Goal: Task Accomplishment & Management: Manage account settings

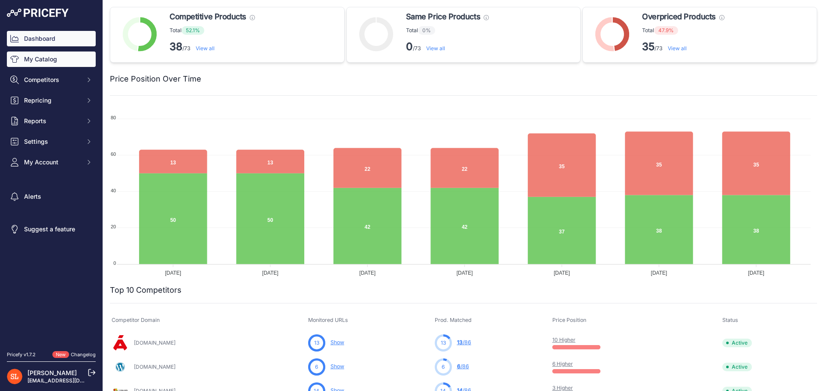
click at [58, 62] on link "My Catalog" at bounding box center [51, 58] width 89 height 15
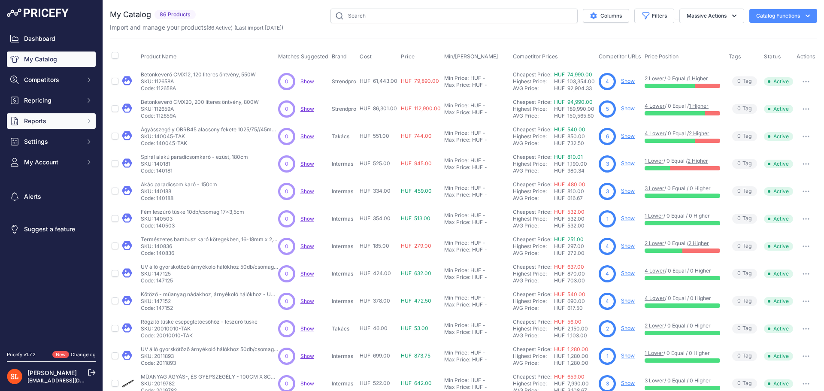
click at [43, 122] on span "Reports" at bounding box center [52, 121] width 56 height 9
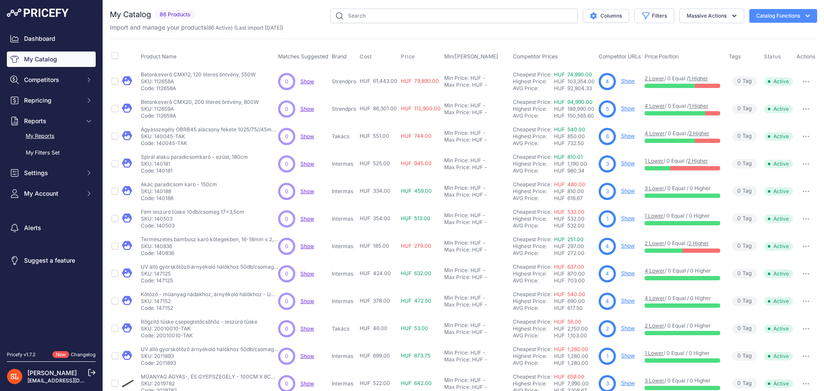
click at [48, 135] on link "My Reports" at bounding box center [51, 136] width 89 height 15
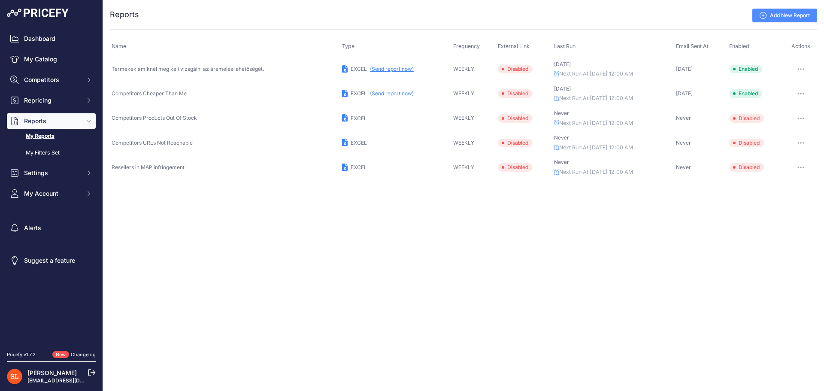
click at [65, 351] on span "New" at bounding box center [60, 354] width 17 height 7
click at [58, 351] on span "New" at bounding box center [60, 354] width 17 height 7
click at [77, 354] on link "Changelog" at bounding box center [83, 354] width 25 height 6
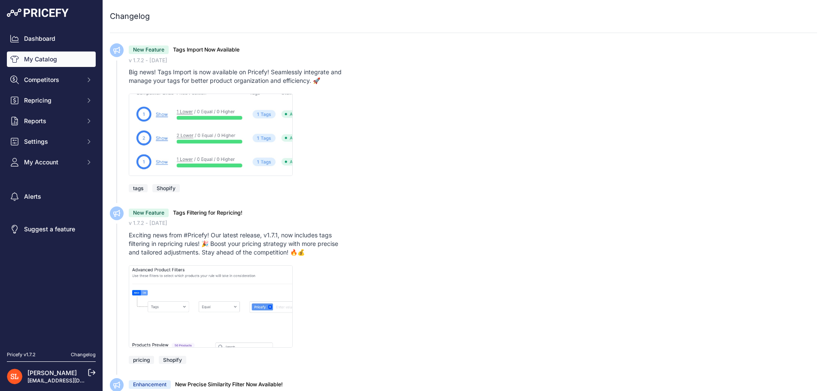
click at [45, 56] on link "My Catalog" at bounding box center [51, 58] width 89 height 15
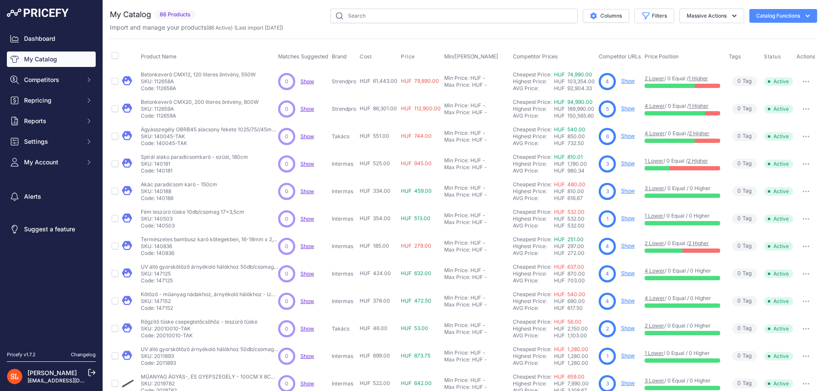
drag, startPoint x: 161, startPoint y: 12, endPoint x: 165, endPoint y: 13, distance: 5.0
click at [165, 13] on span "86 Products" at bounding box center [174, 15] width 41 height 10
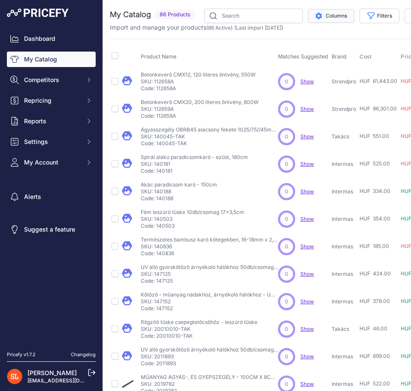
click at [330, 17] on button "Columns" at bounding box center [331, 16] width 46 height 14
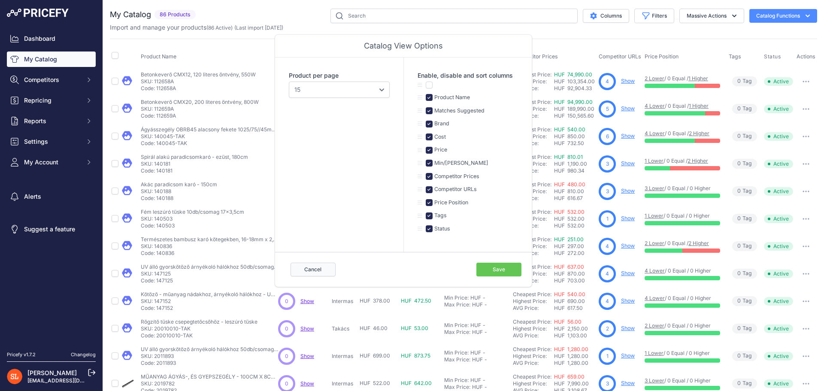
click at [326, 266] on button "Cancel" at bounding box center [313, 270] width 45 height 14
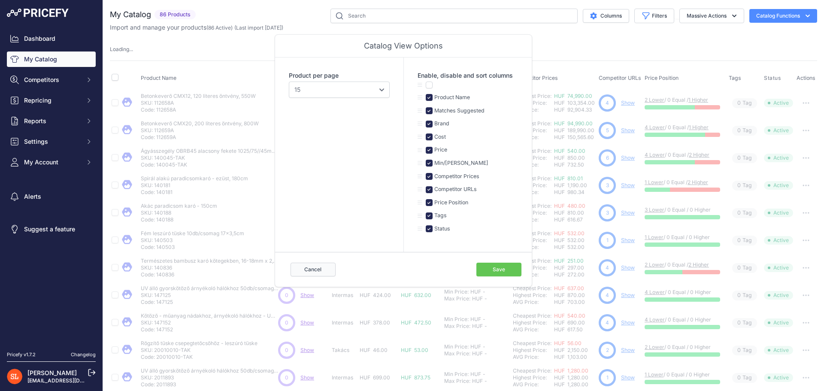
click at [310, 267] on button "Cancel" at bounding box center [313, 270] width 45 height 14
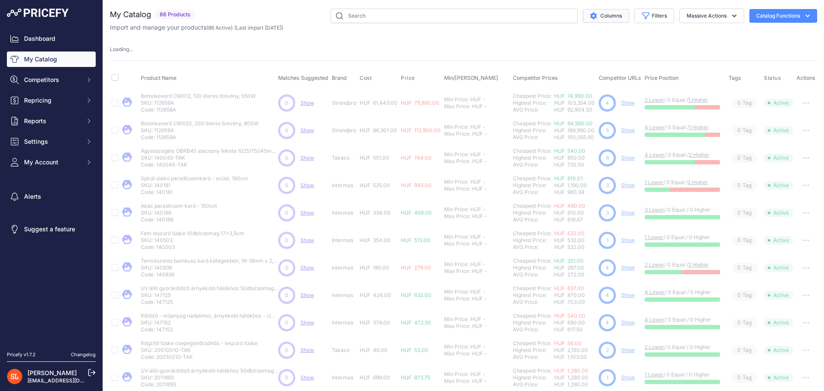
click at [609, 18] on button "Columns" at bounding box center [606, 16] width 46 height 14
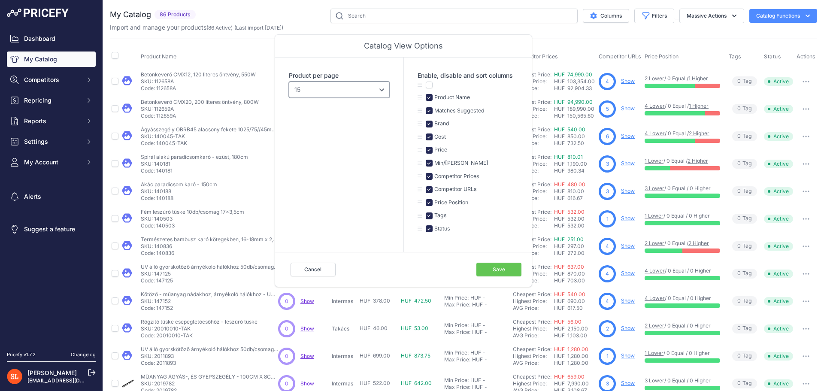
click at [376, 91] on select "10 15 20 25 50 100" at bounding box center [339, 90] width 101 height 16
select select "100"
click at [289, 82] on select "10 15 20 25 50 100" at bounding box center [339, 90] width 101 height 16
click at [491, 274] on button "Save" at bounding box center [498, 270] width 45 height 14
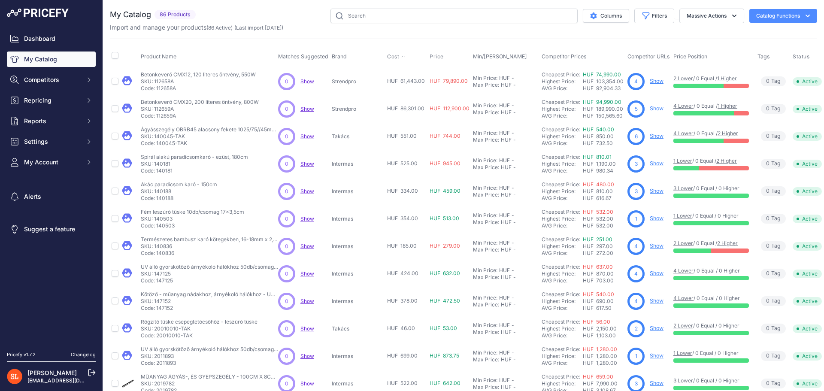
click at [401, 56] on icon at bounding box center [403, 56] width 5 height 5
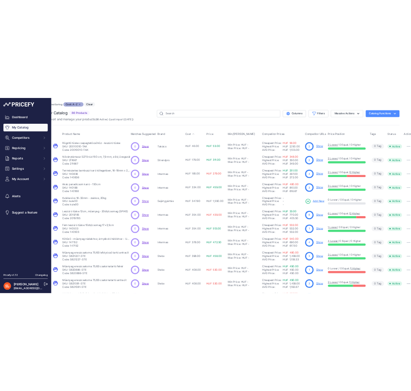
scroll to position [0, 27]
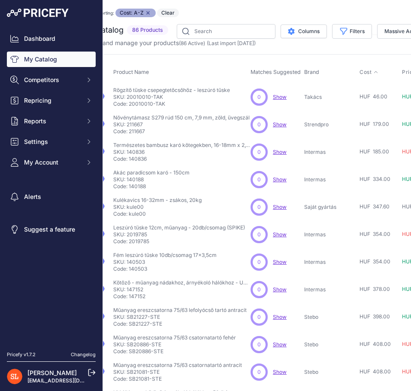
drag, startPoint x: 165, startPoint y: 99, endPoint x: 128, endPoint y: 98, distance: 36.9
click at [128, 98] on p "SKU: 20010010-TAK" at bounding box center [171, 97] width 117 height 7
copy p "20010010-TAK"
click at [139, 125] on p "SKU: 211667" at bounding box center [181, 124] width 136 height 7
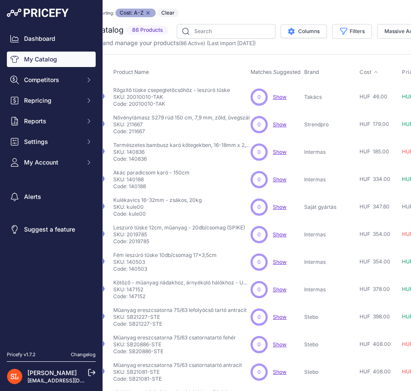
copy p "211667"
click at [377, 121] on span "HUF 179.00" at bounding box center [375, 124] width 30 height 6
drag, startPoint x: 166, startPoint y: 132, endPoint x: 130, endPoint y: 127, distance: 35.5
click at [130, 128] on p "Code: 211667" at bounding box center [181, 131] width 136 height 7
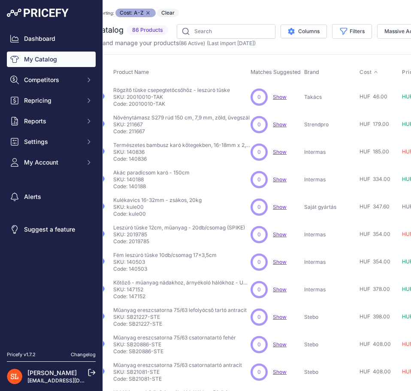
copy p "211667"
click at [53, 61] on link "My Catalog" at bounding box center [51, 58] width 89 height 15
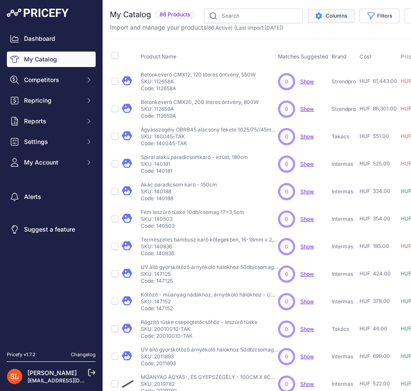
click at [318, 22] on button "Columns" at bounding box center [331, 16] width 46 height 14
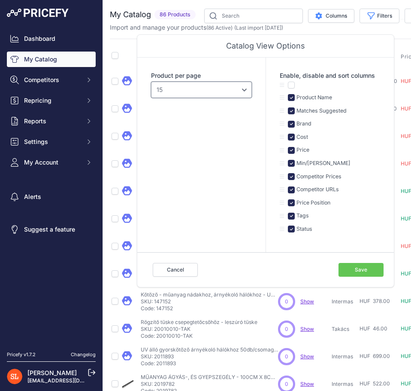
click at [217, 93] on select "10 15 20 25 50 100" at bounding box center [201, 90] width 101 height 16
select select "100"
click at [151, 82] on select "10 15 20 25 50 100" at bounding box center [201, 90] width 101 height 16
click at [370, 263] on button "Save" at bounding box center [361, 270] width 45 height 14
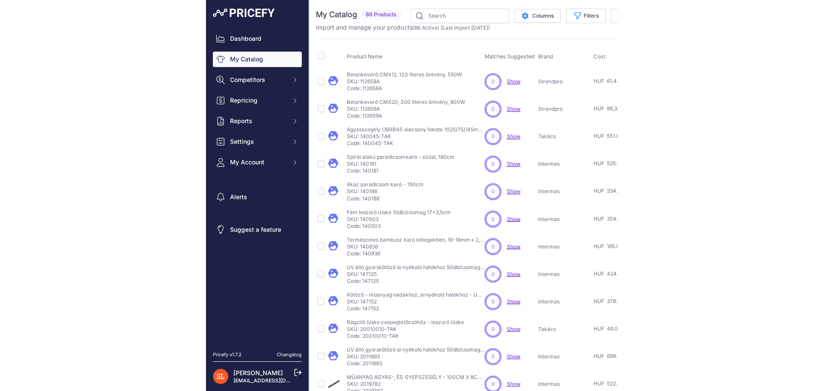
scroll to position [356, 0]
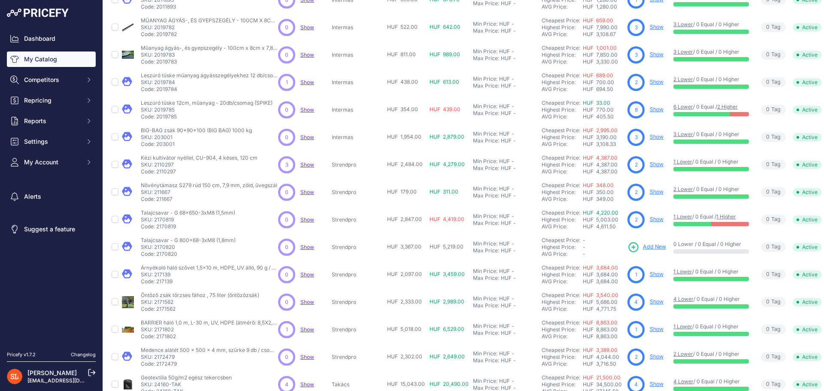
drag, startPoint x: 185, startPoint y: 199, endPoint x: 157, endPoint y: 199, distance: 28.3
click at [157, 199] on p "Code: 211667" at bounding box center [209, 199] width 136 height 7
copy p "211667"
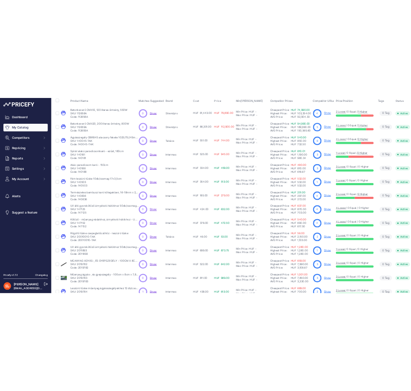
scroll to position [0, 0]
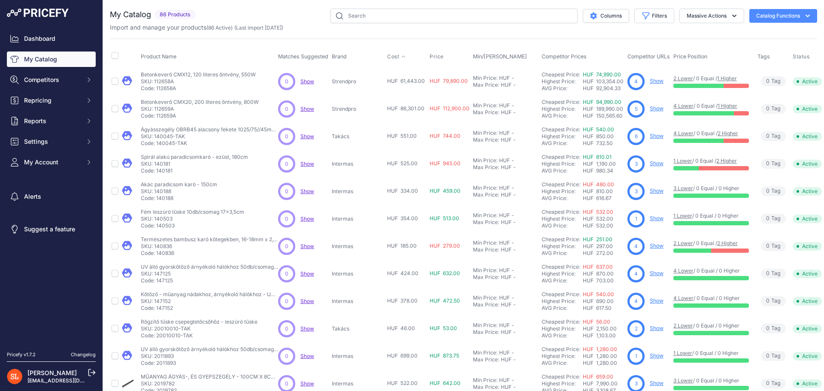
click at [400, 55] on button "Cost" at bounding box center [394, 56] width 14 height 7
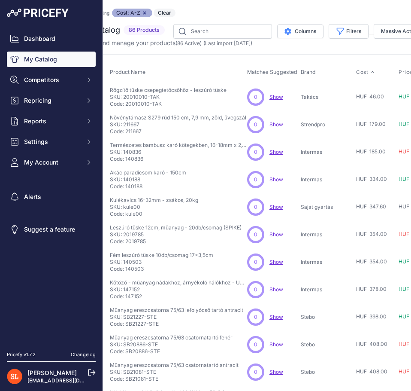
scroll to position [0, 38]
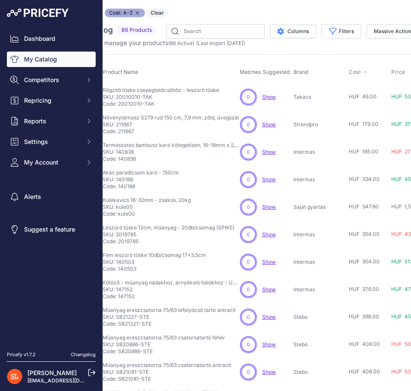
drag, startPoint x: 158, startPoint y: 96, endPoint x: 116, endPoint y: 96, distance: 41.6
click at [116, 96] on p "SKU: 20010010-TAK" at bounding box center [161, 97] width 117 height 7
copy p "20010010-TAK"
click at [366, 125] on span "HUF 179.00" at bounding box center [364, 124] width 30 height 6
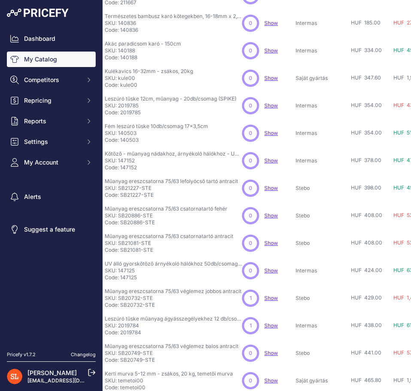
scroll to position [129, 33]
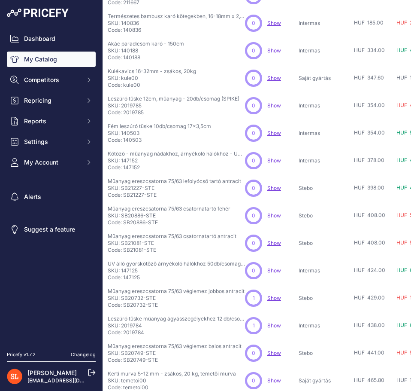
drag, startPoint x: 147, startPoint y: 24, endPoint x: 121, endPoint y: 21, distance: 25.4
click at [121, 21] on p "SKU: 140836" at bounding box center [176, 23] width 137 height 7
copy p "140836"
click at [135, 51] on p "SKU: 140188" at bounding box center [146, 50] width 76 height 7
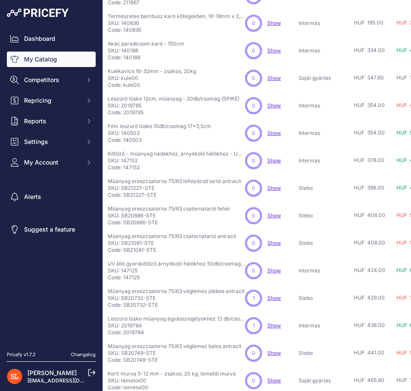
copy p "140188"
click at [130, 78] on p "SKU: kule00" at bounding box center [152, 78] width 88 height 7
copy p "kule00"
click at [139, 107] on p "SKU: 2019785" at bounding box center [174, 105] width 132 height 7
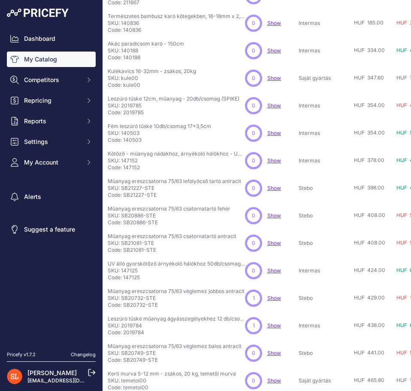
click at [139, 107] on p "SKU: 2019785" at bounding box center [174, 105] width 132 height 7
copy p "2019785"
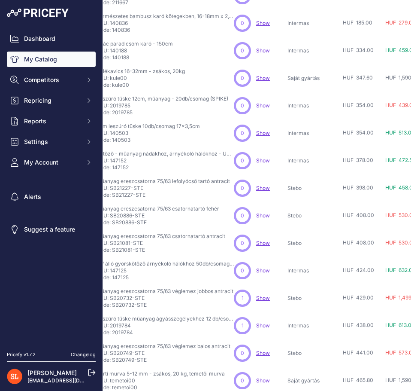
scroll to position [129, 45]
click at [125, 133] on p "SKU: 140503" at bounding box center [147, 133] width 103 height 7
copy p "140503"
click at [118, 161] on p "SKU: 147152" at bounding box center [164, 160] width 137 height 7
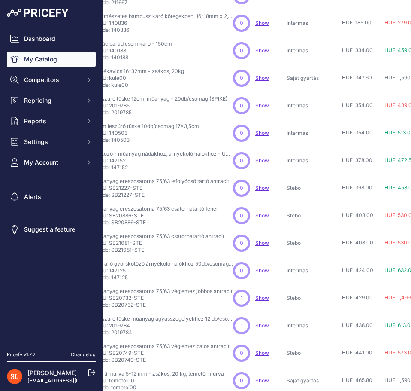
click at [118, 161] on p "SKU: 147152" at bounding box center [164, 160] width 137 height 7
copy p "147152"
drag, startPoint x: 110, startPoint y: 188, endPoint x: 144, endPoint y: 188, distance: 33.9
click at [144, 188] on p "SKU: SB21227-STE" at bounding box center [162, 188] width 133 height 7
copy p "SB21227-STE"
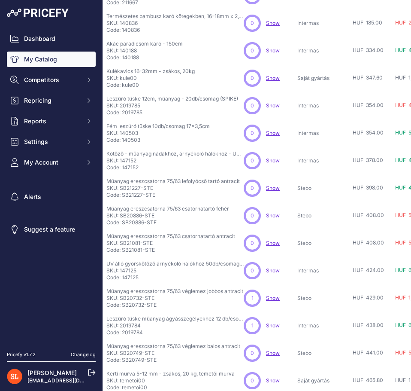
scroll to position [129, 15]
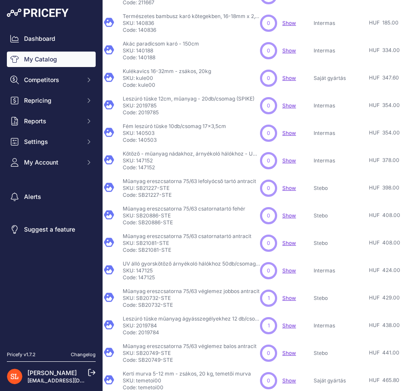
drag, startPoint x: 145, startPoint y: 215, endPoint x: 110, endPoint y: 216, distance: 35.7
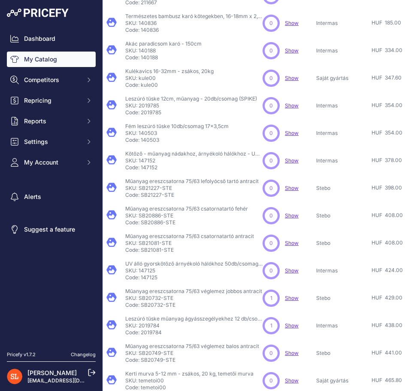
click at [188, 220] on p "Code: SB20886-STE" at bounding box center [186, 222] width 123 height 7
click at [153, 166] on p "Code: 147152" at bounding box center [193, 167] width 137 height 7
drag, startPoint x: 174, startPoint y: 188, endPoint x: 140, endPoint y: 187, distance: 34.3
click at [140, 187] on p "SKU: SB21227-STE" at bounding box center [191, 188] width 133 height 7
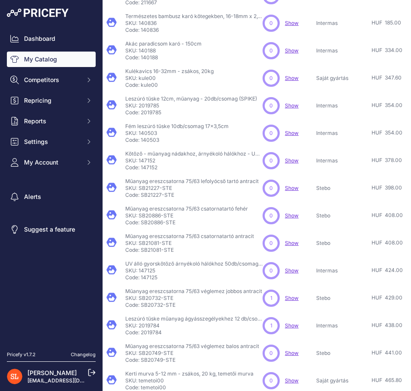
drag, startPoint x: 179, startPoint y: 215, endPoint x: 140, endPoint y: 215, distance: 39.5
click at [140, 215] on p "SKU: SB20886-STE" at bounding box center [186, 215] width 123 height 7
copy p "SB20886-STE"
drag, startPoint x: 175, startPoint y: 245, endPoint x: 140, endPoint y: 244, distance: 34.8
click at [140, 244] on p "SKU: SB21081-STE" at bounding box center [189, 242] width 129 height 7
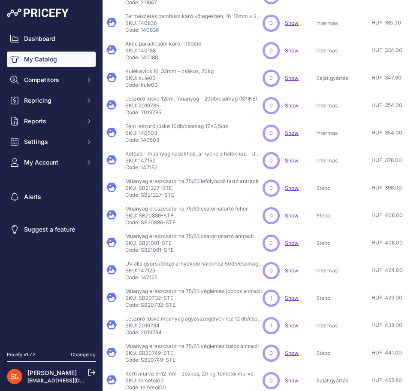
click at [148, 270] on p "SKU: 147125" at bounding box center [193, 270] width 137 height 7
drag, startPoint x: 178, startPoint y: 298, endPoint x: 139, endPoint y: 296, distance: 38.7
click at [139, 296] on p "SKU: SB20732-STE" at bounding box center [193, 297] width 137 height 7
click at [105, 307] on td "Műanyag ereszcsatorna 75/63 véglemez jobbos antracit" at bounding box center [114, 297] width 19 height 27
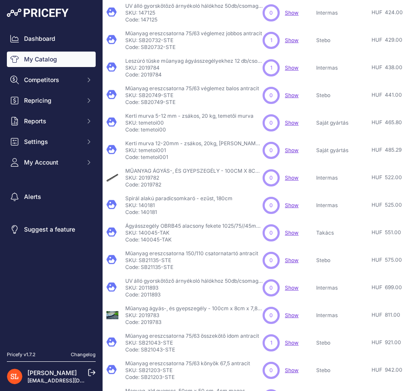
scroll to position [396, 15]
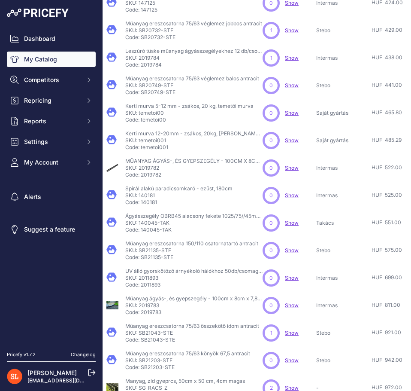
click at [151, 66] on p "Code: 2019784" at bounding box center [193, 64] width 137 height 7
click at [164, 91] on p "Code: SB20749-STE" at bounding box center [192, 92] width 134 height 7
click at [157, 91] on p "Code: SB20749-STE" at bounding box center [192, 92] width 134 height 7
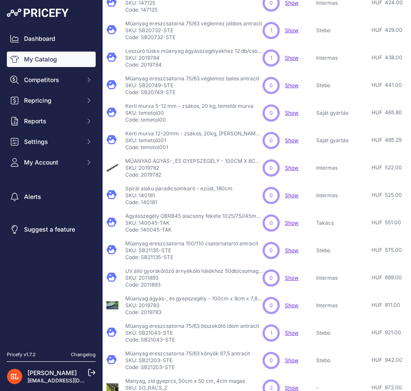
click at [157, 91] on p "Code: SB20749-STE" at bounding box center [192, 92] width 134 height 7
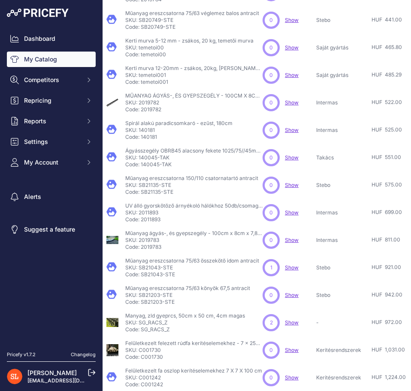
scroll to position [482, 15]
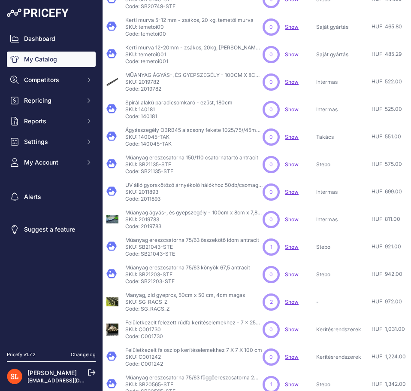
click at [152, 30] on p "SKU: temetoi00" at bounding box center [189, 27] width 128 height 7
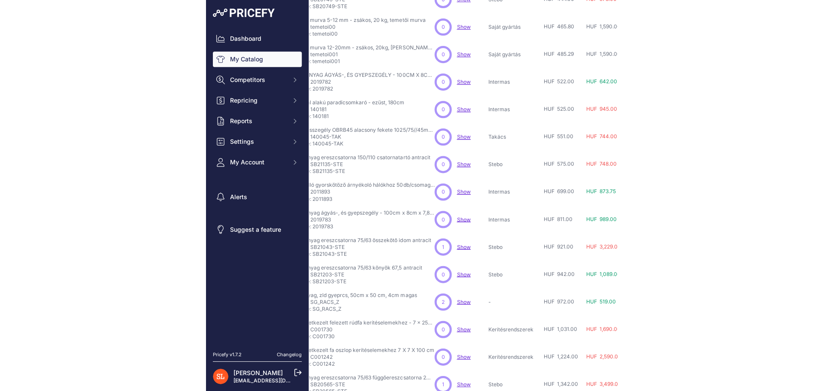
scroll to position [482, 51]
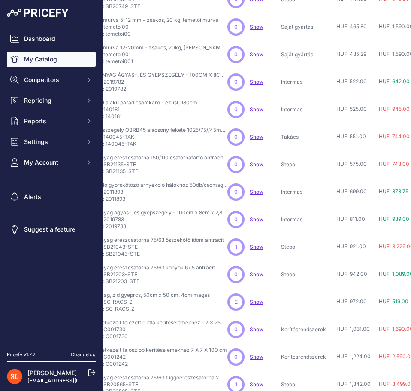
click at [124, 58] on p "Code: temetoi001" at bounding box center [158, 61] width 137 height 7
click at [124, 54] on p "SKU: temetoi001" at bounding box center [158, 54] width 137 height 7
click at [122, 54] on p "SKU: temetoi001" at bounding box center [158, 54] width 137 height 7
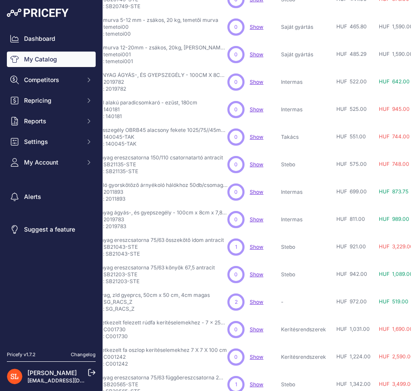
click at [122, 54] on p "SKU: temetoi001" at bounding box center [158, 54] width 137 height 7
click at [118, 82] on p "SKU: 2019782" at bounding box center [158, 82] width 137 height 7
click at [114, 109] on p "SKU: 140181" at bounding box center [143, 109] width 107 height 7
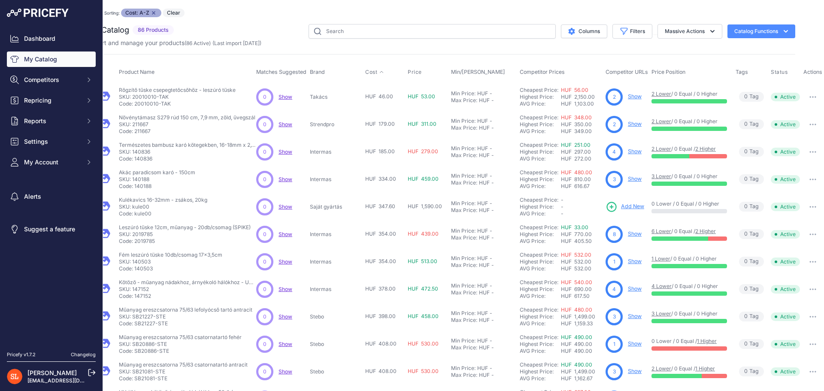
scroll to position [0, 0]
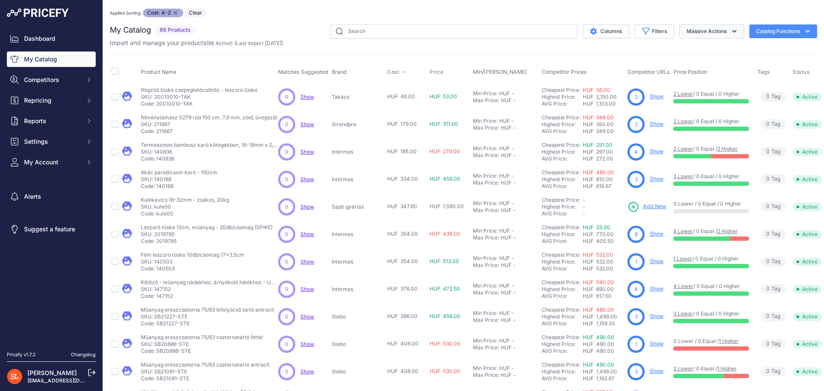
click at [411, 28] on button "Massive Actions" at bounding box center [711, 31] width 65 height 15
click at [411, 12] on div "Applied Sorting: Cost: A-Z Remove sort option Clear" at bounding box center [463, 13] width 707 height 9
click at [411, 27] on icon "button" at bounding box center [807, 31] width 9 height 9
click at [411, 67] on div "Export" at bounding box center [768, 64] width 96 height 15
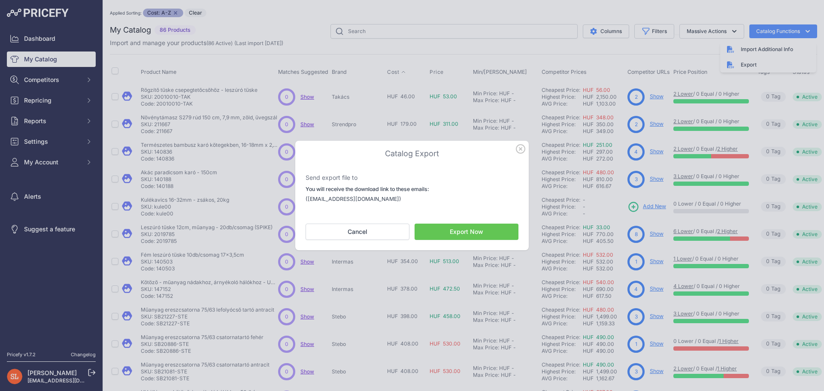
click at [411, 236] on button "Export Now" at bounding box center [467, 232] width 104 height 16
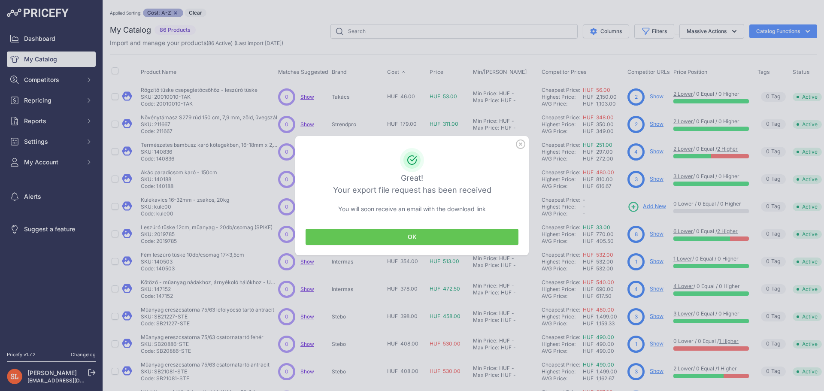
click at [411, 234] on button "OK" at bounding box center [412, 237] width 213 height 16
